Goal: Find specific page/section: Find specific page/section

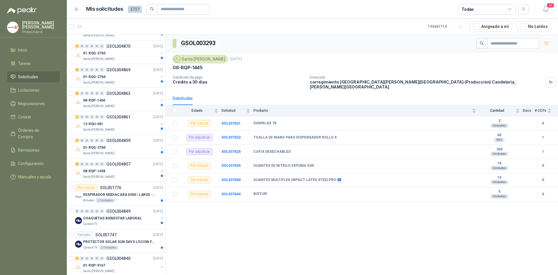
scroll to position [610, 0]
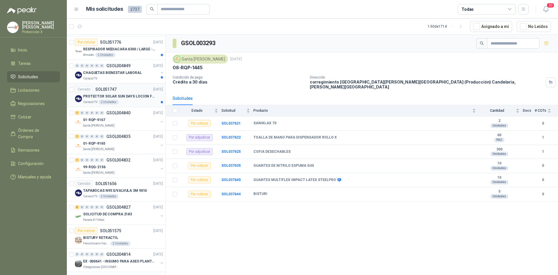
click at [141, 84] on article "Cerrado SOL051747 [DATE] PROTECTOR SOLAR SUN DAYS LOCION FPS 50 CAJA X 24 UN Ca…" at bounding box center [116, 95] width 99 height 24
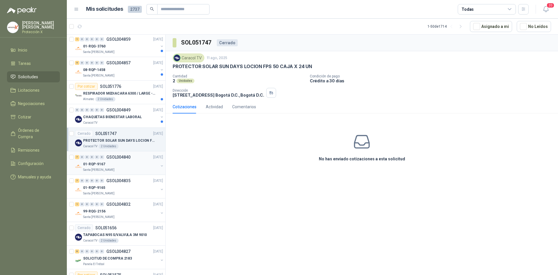
scroll to position [552, 0]
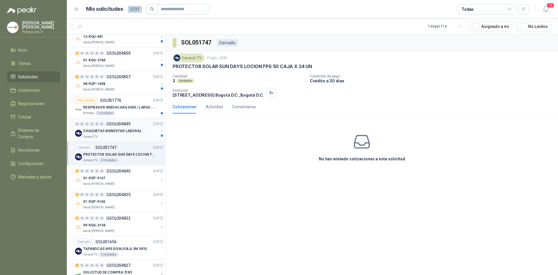
click at [119, 127] on div "0 0 0 0 0 0 GSOL004849 [DATE]" at bounding box center [119, 123] width 89 height 7
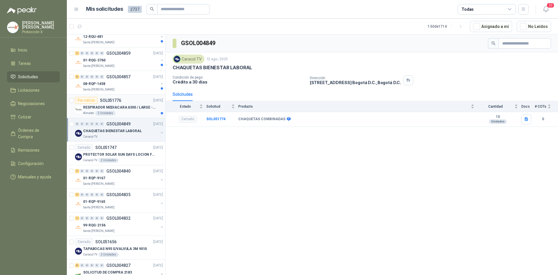
click at [125, 115] on div "Almatec 2 Unidades" at bounding box center [123, 113] width 80 height 5
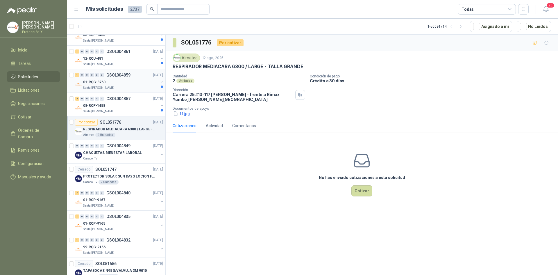
scroll to position [494, 0]
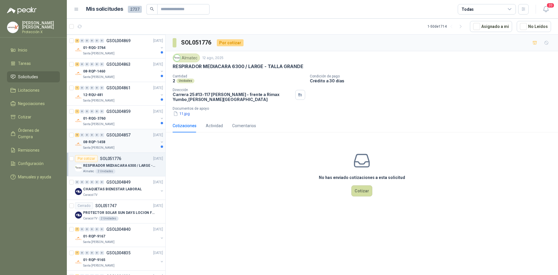
click at [124, 133] on p "GSOL004857" at bounding box center [118, 135] width 24 height 4
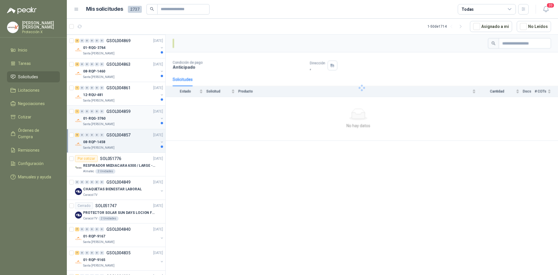
click at [124, 121] on div "01-RQG-3760" at bounding box center [120, 118] width 75 height 7
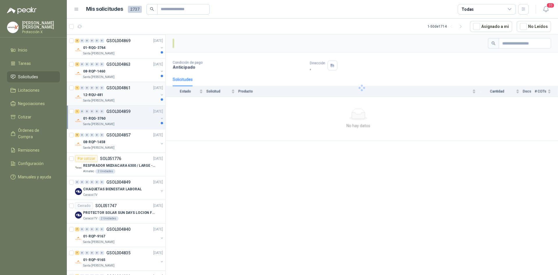
click at [126, 95] on div "12-RQU-481" at bounding box center [120, 94] width 75 height 7
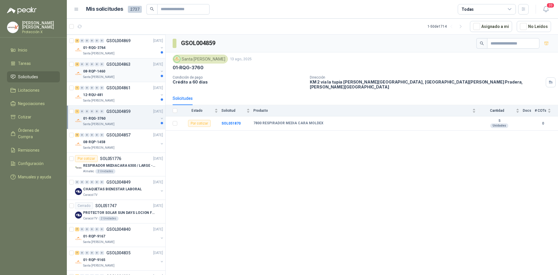
click at [126, 80] on div "3 0 0 0 0 0 GSOL004863 [DATE] 08-RQP-1460 Santa [PERSON_NAME]" at bounding box center [116, 70] width 99 height 24
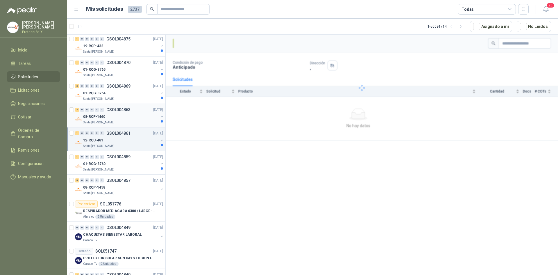
scroll to position [407, 0]
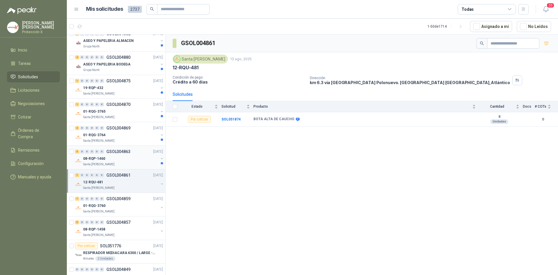
click at [142, 151] on div "3 0 0 0 0 0 GSOL004863 [DATE]" at bounding box center [119, 151] width 89 height 7
click at [143, 133] on div "01-RQG-3764" at bounding box center [120, 134] width 75 height 7
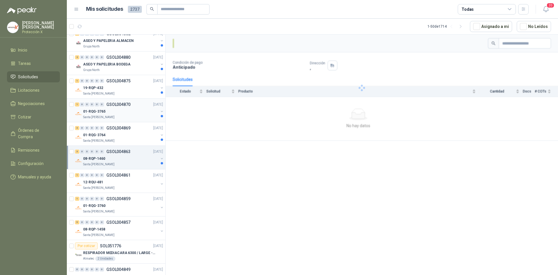
click at [142, 114] on div "01-RQG-3765" at bounding box center [120, 111] width 75 height 7
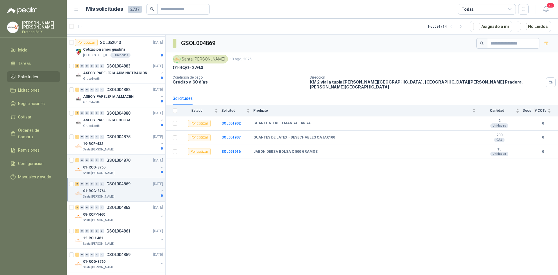
scroll to position [349, 0]
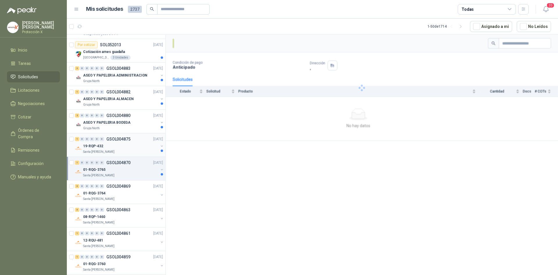
click at [138, 155] on div "1 0 0 0 0 0 GSOL004875 [DATE] 19-RQP-432 Santa [PERSON_NAME]" at bounding box center [116, 145] width 99 height 24
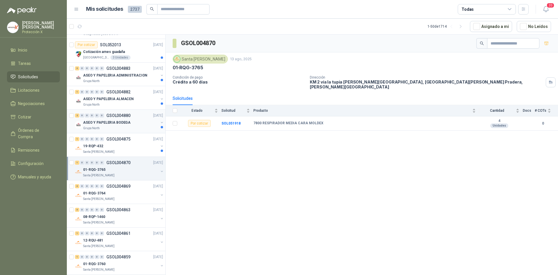
click at [133, 116] on div "2 0 0 0 0 0 GSOL004880 [DATE]" at bounding box center [119, 115] width 89 height 7
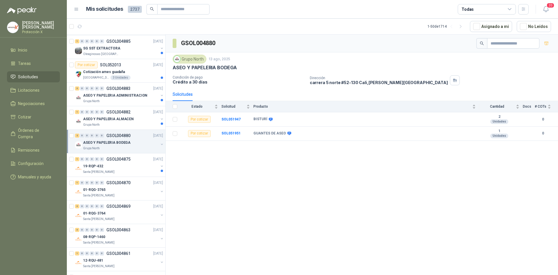
scroll to position [320, 0]
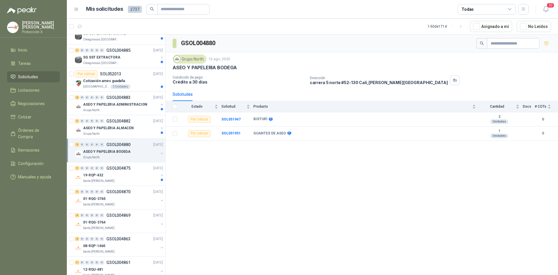
click at [132, 154] on div "ASEO Y PAPELERIA BODEGA" at bounding box center [120, 151] width 75 height 7
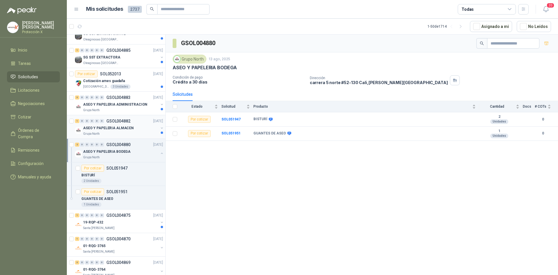
click at [129, 125] on p "ASEO Y PAPELERIA ALMACEN" at bounding box center [108, 128] width 51 height 6
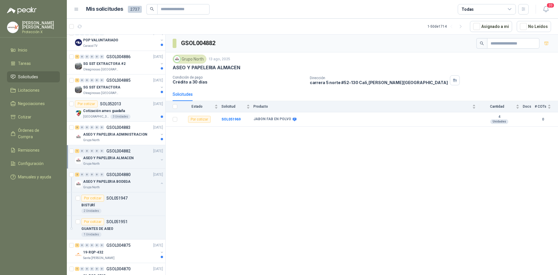
scroll to position [262, 0]
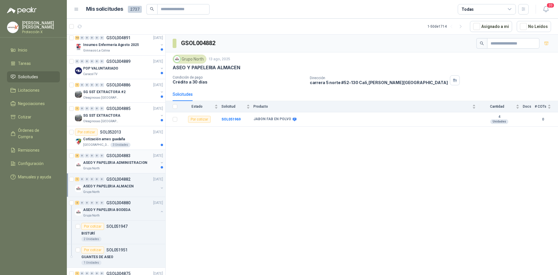
click at [132, 163] on p "ASEO Y PAPELERIA ADMINISTRACION" at bounding box center [115, 163] width 64 height 6
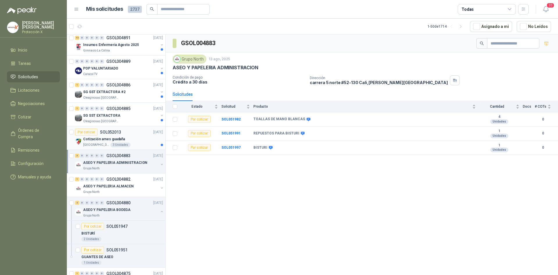
click at [137, 142] on div "Cotización arnes guadaña" at bounding box center [123, 138] width 80 height 7
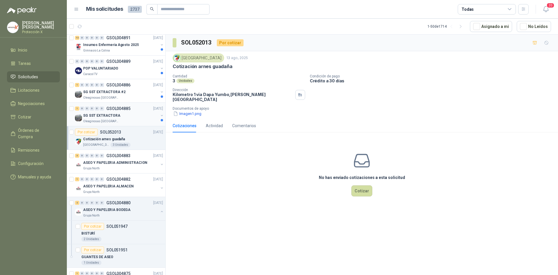
click at [115, 115] on p "SG SST EXTRACTORA" at bounding box center [101, 116] width 37 height 6
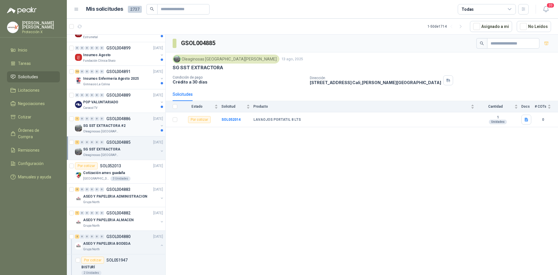
scroll to position [203, 0]
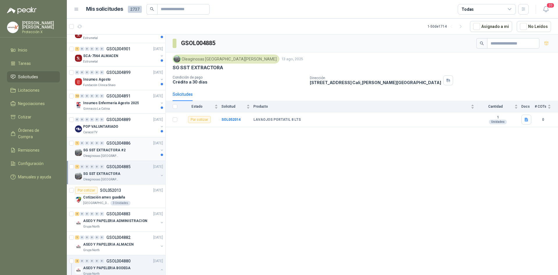
click at [115, 145] on p "GSOL004886" at bounding box center [118, 143] width 24 height 4
click at [127, 121] on p "GSOL004889" at bounding box center [118, 119] width 24 height 4
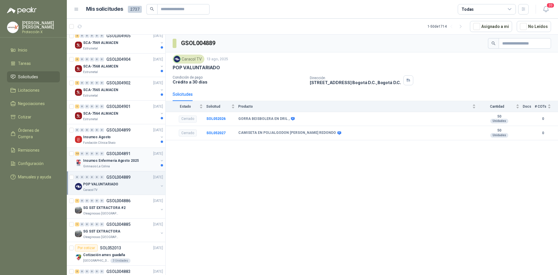
scroll to position [145, 0]
click at [124, 154] on p "GSOL004891" at bounding box center [118, 154] width 24 height 4
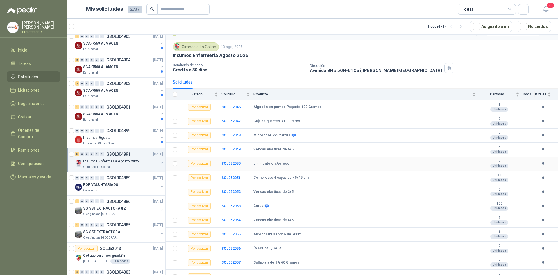
scroll to position [19, 0]
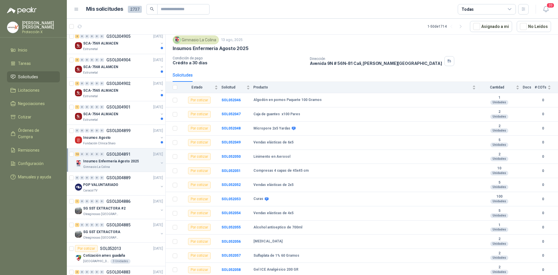
click at [172, 86] on th at bounding box center [173, 87] width 15 height 11
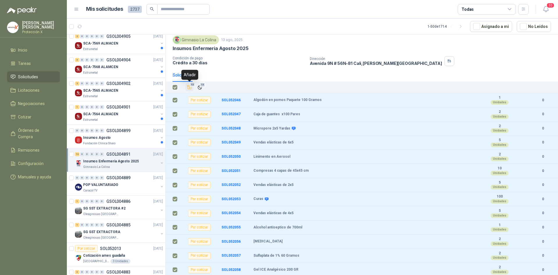
click at [187, 85] on icon "Añadir" at bounding box center [189, 87] width 5 height 5
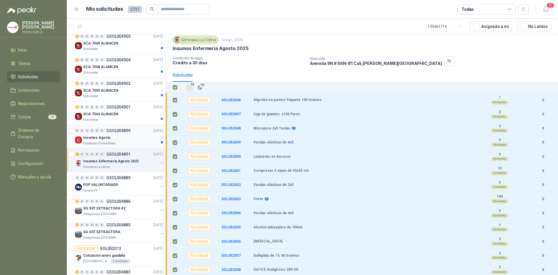
click at [112, 137] on div "Insumos Agosto" at bounding box center [120, 137] width 75 height 7
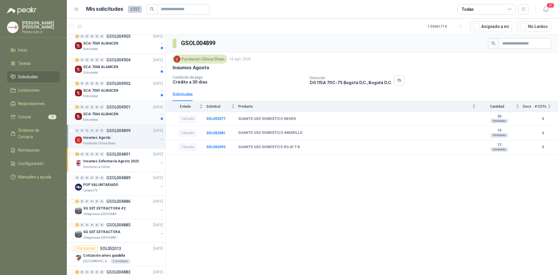
click at [116, 123] on div "1 0 0 0 0 0 GSOL004901 [DATE] SCA-7564 ALMACEN Estrumetal" at bounding box center [116, 113] width 99 height 24
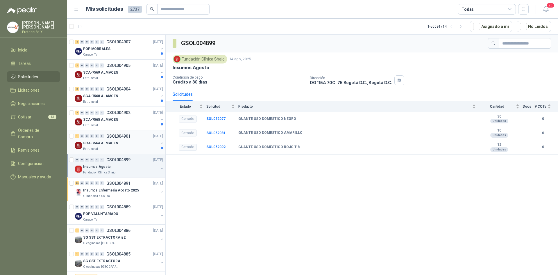
click at [120, 137] on p "GSOL004901" at bounding box center [118, 136] width 24 height 4
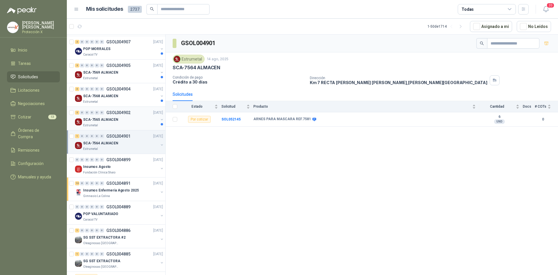
click at [129, 128] on div "2 0 0 0 0 0 GSOL004902 [DATE] SCA-7565 ALMACEN Estrumetal" at bounding box center [116, 119] width 99 height 24
click at [127, 116] on div "SCA-7565 ALMACEN" at bounding box center [120, 119] width 75 height 7
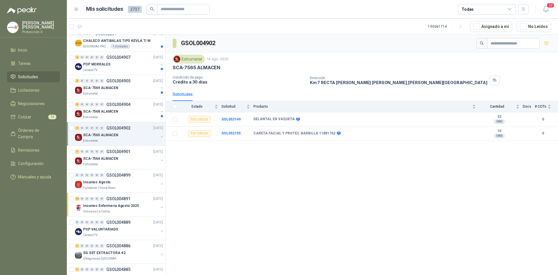
scroll to position [58, 0]
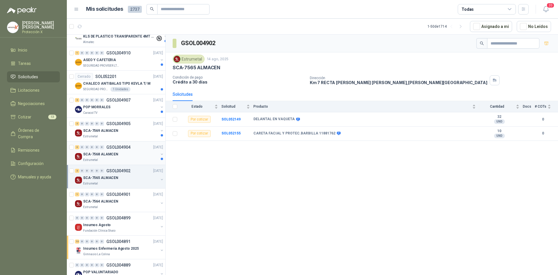
click at [116, 146] on p "GSOL004904" at bounding box center [118, 147] width 24 height 4
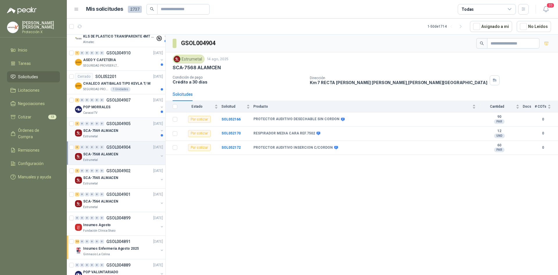
click at [123, 134] on div "Estrumetal" at bounding box center [120, 136] width 75 height 5
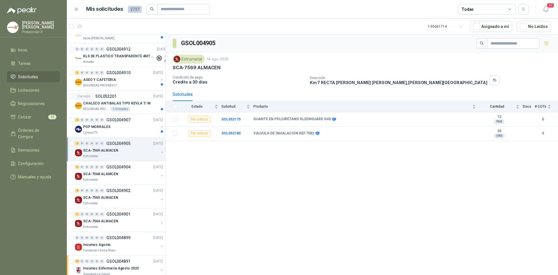
scroll to position [29, 0]
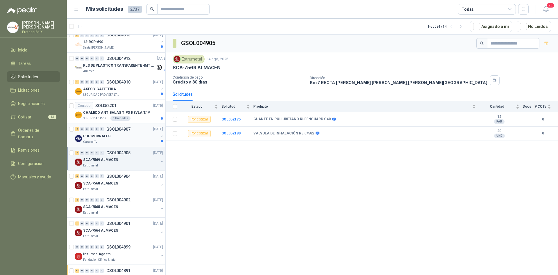
click at [108, 133] on p "POP MORRALES" at bounding box center [96, 136] width 27 height 6
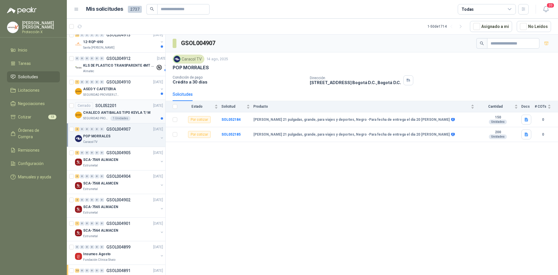
click at [123, 115] on p "CHALECO ANTIBALAS TIPO KEVLA T/ M" at bounding box center [116, 113] width 67 height 6
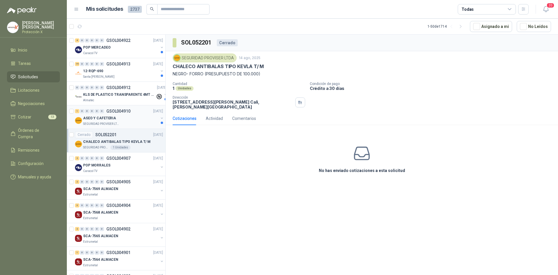
click at [116, 124] on p "SEGURIDAD PROVISER LTDA" at bounding box center [101, 123] width 37 height 5
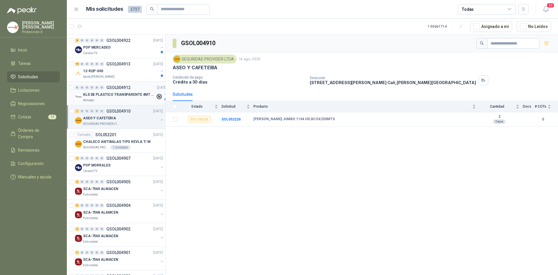
click at [113, 94] on p "KLS DE PLASTICO TRANSPARENTE 4MT CAL 4 Y CINTA TRA" at bounding box center [119, 95] width 72 height 6
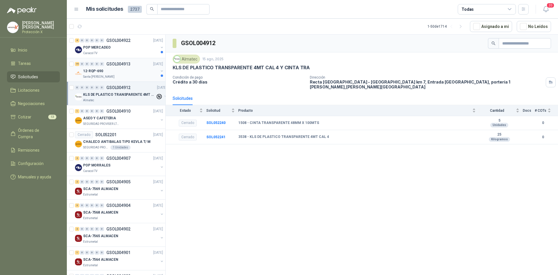
click at [117, 70] on div "12-RQP-690" at bounding box center [120, 70] width 75 height 7
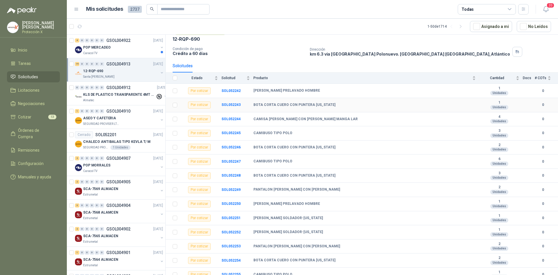
scroll to position [104, 0]
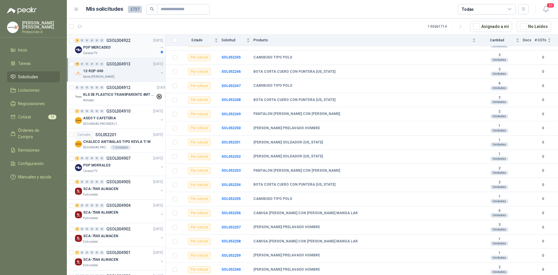
click at [127, 57] on div "4 0 0 0 0 0 GSOL004922 [DATE] POP MERCADEO Caracol TV" at bounding box center [116, 47] width 99 height 24
click at [127, 52] on div "Caracol TV" at bounding box center [120, 53] width 75 height 5
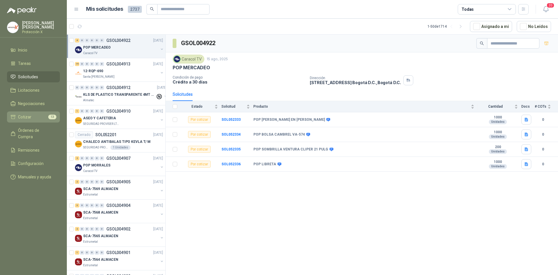
click at [18, 114] on span "Cotizar" at bounding box center [24, 117] width 13 height 6
